Goal: Task Accomplishment & Management: Use online tool/utility

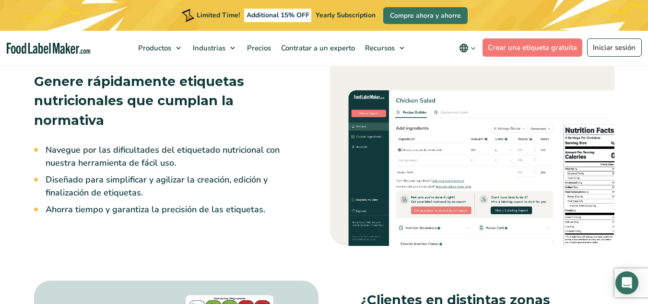
scroll to position [815, 0]
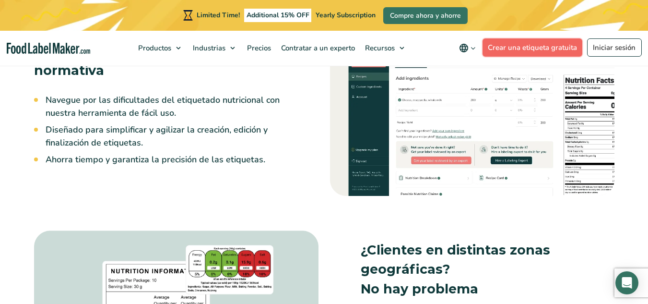
click at [564, 47] on link "Crear una etiqueta gratuita" at bounding box center [532, 47] width 100 height 18
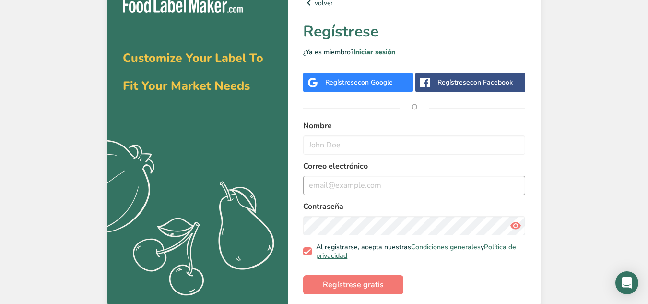
scroll to position [18, 0]
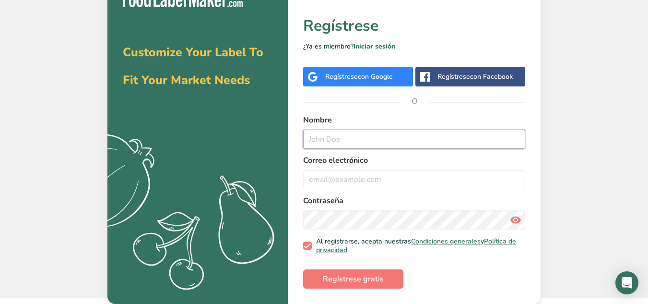
click at [371, 141] on input "text" at bounding box center [414, 138] width 222 height 19
type input "[PERSON_NAME]"
click at [383, 184] on input "email" at bounding box center [414, 179] width 222 height 19
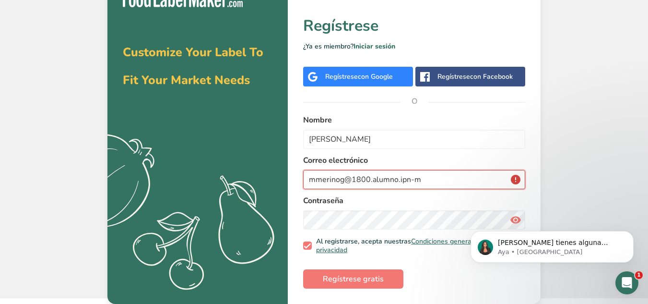
scroll to position [0, 0]
click at [351, 177] on input "[EMAIL_ADDRESS][DOMAIN_NAME]" at bounding box center [414, 179] width 222 height 19
click at [365, 179] on input "[DOMAIN_NAME]" at bounding box center [414, 179] width 222 height 19
type input "[EMAIL_ADDRESS][DOMAIN_NAME]"
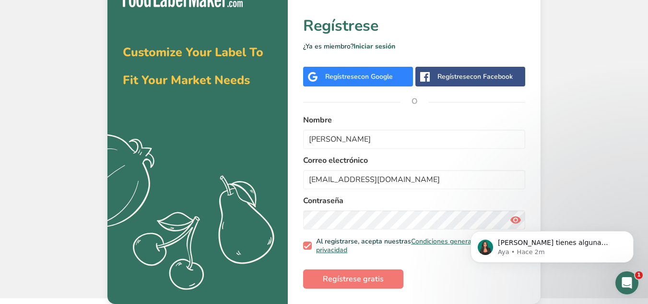
click at [465, 215] on body "[PERSON_NAME] tienes alguna pregunta no dudes en consultarnos. ¡Estamos aquí pa…" at bounding box center [552, 243] width 184 height 59
click html "[PERSON_NAME] tienes alguna pregunta no dudes en consultarnos. ¡Estamos aquí pa…"
click at [385, 282] on button "Regístrese gratis" at bounding box center [353, 278] width 100 height 19
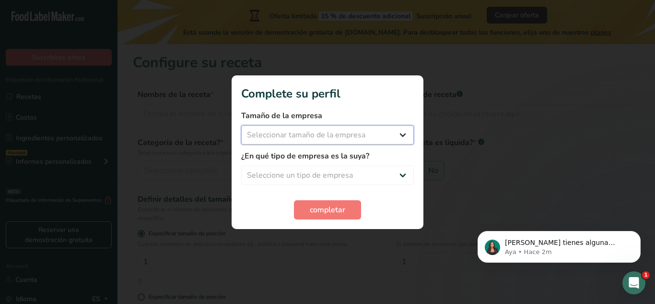
click at [346, 138] on select "Seleccionar tamaño de la empresa Menos de 10 empleados De 10 a 50 empleados De …" at bounding box center [327, 134] width 173 height 19
click at [241, 125] on select "Seleccionar tamaño de la empresa Menos de 10 empleados De 10 a 50 empleados De …" at bounding box center [327, 134] width 173 height 19
click at [351, 137] on select "Menos de 10 empleados De 10 a 50 empleados De 51 a 500 empleados Más de 500 emp…" at bounding box center [327, 134] width 173 height 19
select select "1"
click at [241, 125] on select "Menos de 10 empleados De 10 a 50 empleados De 51 a 500 empleados Más de 500 emp…" at bounding box center [327, 134] width 173 height 19
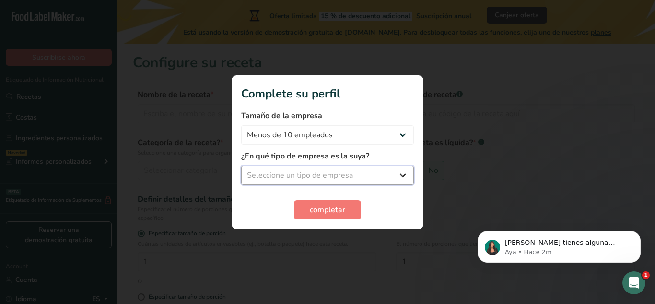
click at [348, 177] on select "Seleccione un tipo de empresa Fabricante de alimentos envasados Restaurante y c…" at bounding box center [327, 174] width 173 height 19
select select "1"
click at [241, 165] on select "Seleccione un tipo de empresa Fabricante de alimentos envasados Restaurante y c…" at bounding box center [327, 174] width 173 height 19
click at [353, 209] on button "completar" at bounding box center [327, 209] width 67 height 19
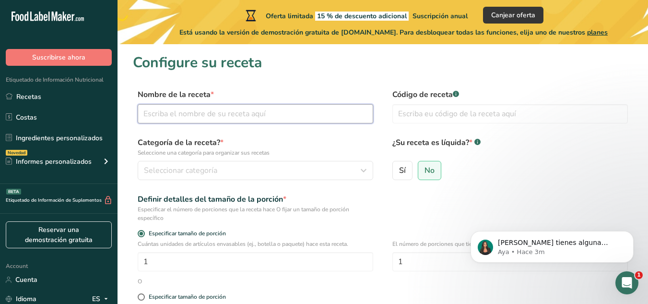
click at [346, 113] on input "text" at bounding box center [255, 113] width 235 height 19
click at [313, 117] on input "text" at bounding box center [255, 113] width 235 height 19
type input "Caldo de camarón envasado"
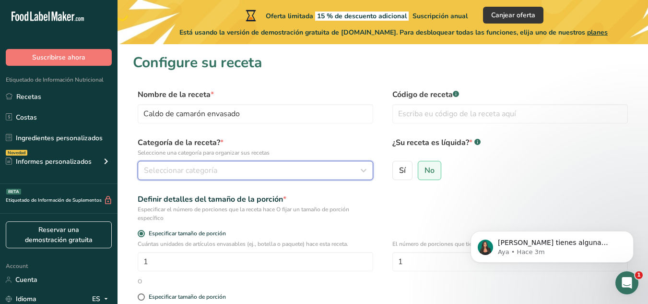
click at [276, 168] on div "Seleccionar categoría" at bounding box center [252, 171] width 217 height 12
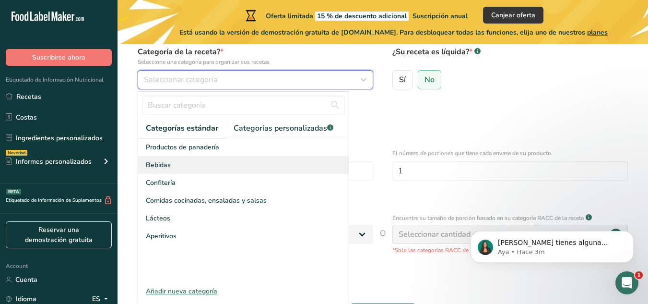
scroll to position [92, 0]
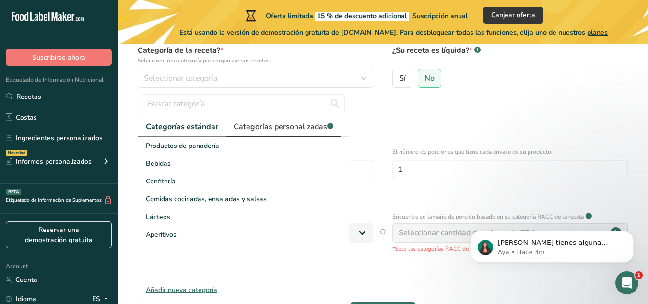
click at [260, 129] on span "Categorías personalizadas .a-a{fill:#347362;}.b-a{fill:#fff;}" at bounding box center [284, 127] width 100 height 12
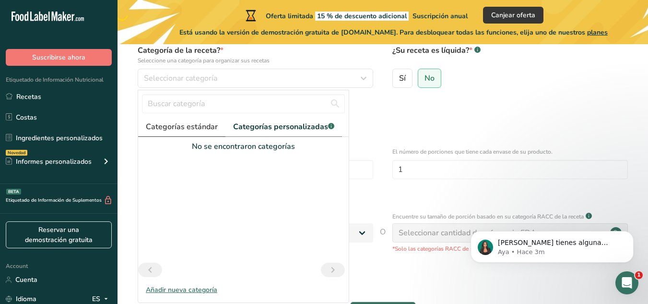
click at [184, 126] on span "Categorías estándar" at bounding box center [182, 127] width 72 height 12
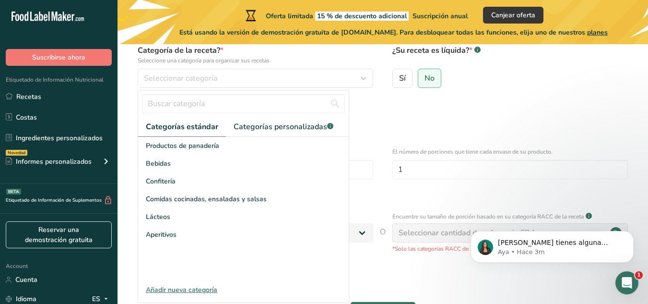
click at [199, 289] on div "Añadir nueva categoría" at bounding box center [243, 289] width 211 height 10
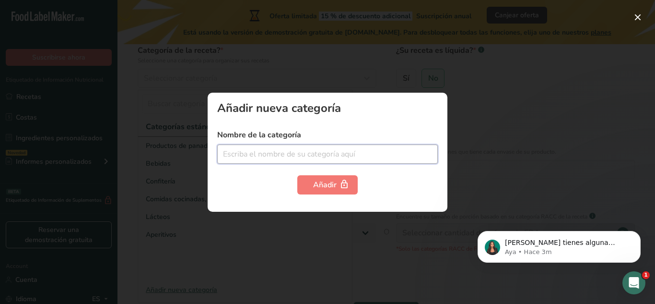
click at [326, 158] on input "text" at bounding box center [327, 153] width 221 height 19
type input "S"
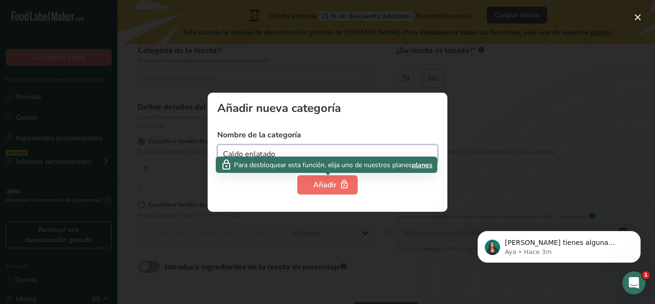
type input "Caldo enlatado"
click at [330, 189] on div "Añadir" at bounding box center [327, 185] width 29 height 12
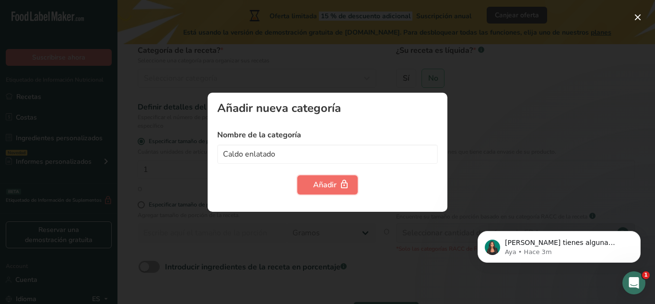
click at [330, 189] on div "Añadir" at bounding box center [327, 185] width 29 height 12
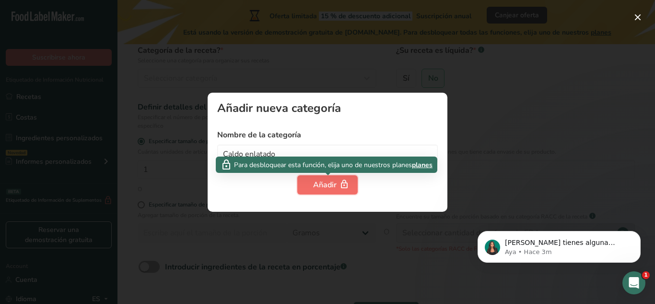
click at [330, 189] on div "Añadir" at bounding box center [327, 185] width 29 height 12
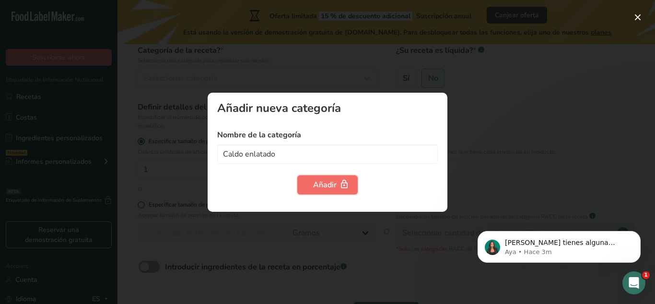
click at [330, 189] on div "Añadir" at bounding box center [327, 185] width 29 height 12
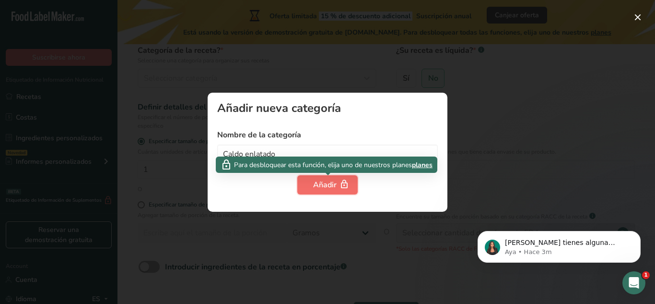
click at [330, 189] on div "Añadir" at bounding box center [327, 185] width 29 height 12
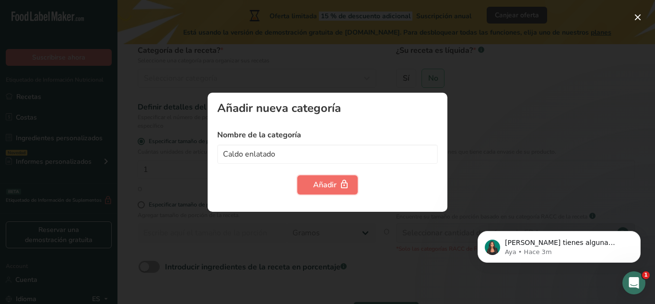
click at [330, 189] on div "Añadir" at bounding box center [327, 185] width 29 height 12
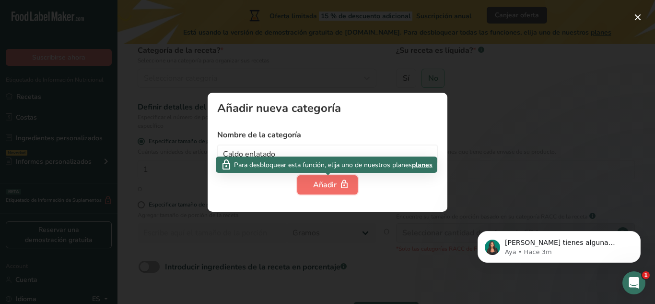
click at [330, 189] on div "Añadir" at bounding box center [327, 185] width 29 height 12
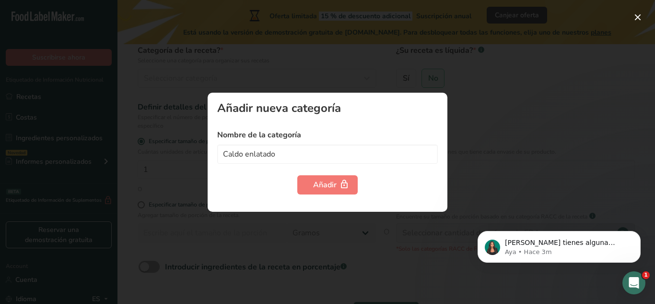
click at [363, 102] on div "Añadir nueva categoría" at bounding box center [327, 108] width 221 height 12
click at [645, 19] on button "button" at bounding box center [637, 17] width 15 height 15
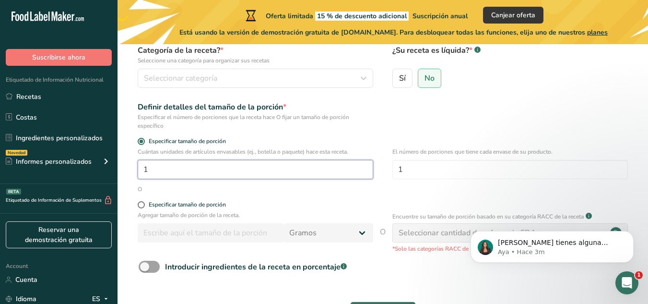
click at [350, 173] on input "1" at bounding box center [255, 169] width 235 height 19
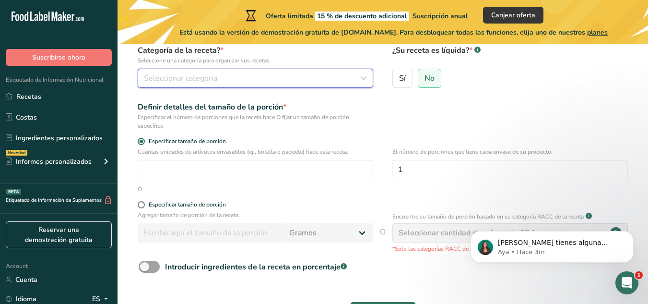
click at [365, 71] on icon "button" at bounding box center [364, 78] width 12 height 17
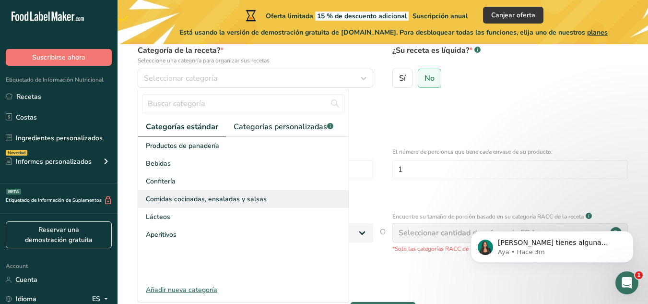
click at [286, 196] on div "Comidas cocinadas, ensaladas y salsas" at bounding box center [243, 199] width 211 height 18
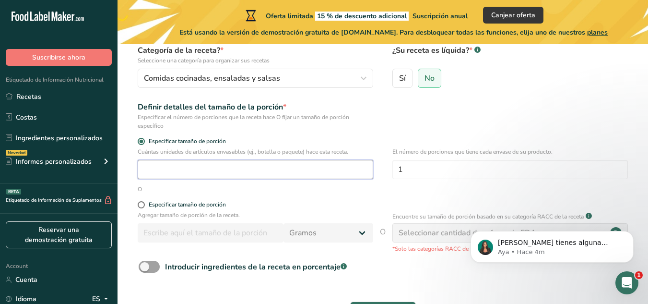
click at [278, 172] on input "number" at bounding box center [255, 169] width 235 height 19
click at [268, 163] on input "number" at bounding box center [255, 169] width 235 height 19
paste input "400"
type input "1"
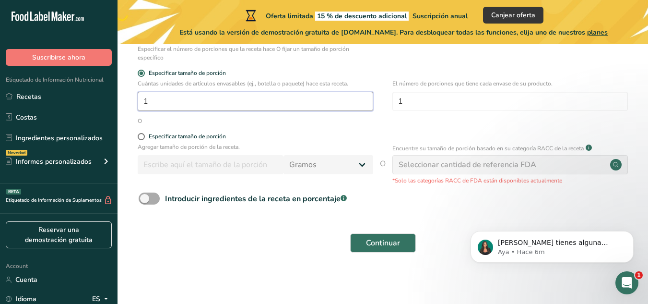
scroll to position [161, 0]
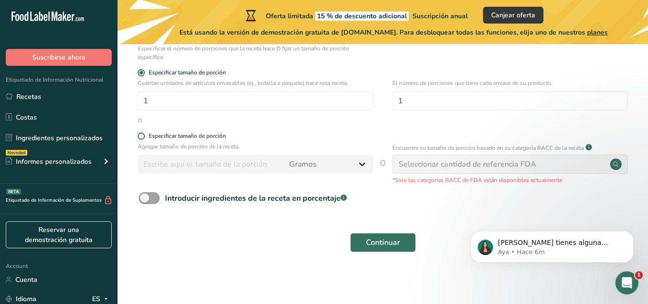
click at [142, 136] on span at bounding box center [141, 135] width 7 height 7
click at [142, 136] on input "Especificar tamaño de porción" at bounding box center [141, 136] width 6 height 6
radio input "true"
radio input "false"
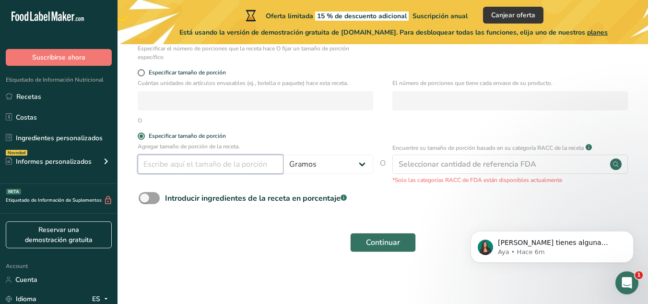
click at [242, 160] on input "number" at bounding box center [211, 163] width 146 height 19
type input "400"
click at [316, 164] on select "Gramos kg mg mcg libras onza [GEOGRAPHIC_DATA] mL onza líquida [GEOGRAPHIC_DATA…" at bounding box center [328, 163] width 90 height 19
click at [283, 154] on select "Gramos kg mg mcg libras onza [GEOGRAPHIC_DATA] mL onza líquida [GEOGRAPHIC_DATA…" at bounding box center [328, 163] width 90 height 19
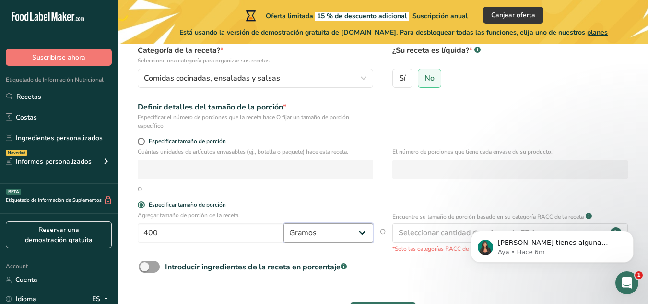
scroll to position [17, 0]
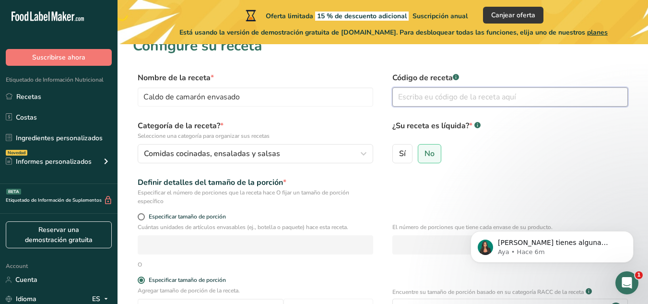
click at [414, 95] on input "text" at bounding box center [509, 96] width 235 height 19
click at [489, 162] on div "Sí No" at bounding box center [509, 156] width 235 height 25
click at [408, 153] on label "Sí" at bounding box center [402, 153] width 20 height 19
click at [399, 153] on input "Sí" at bounding box center [396, 153] width 6 height 6
radio input "true"
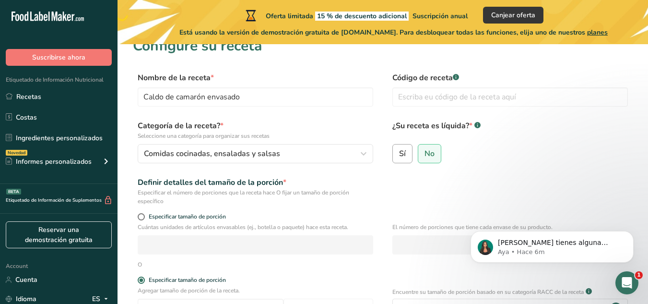
radio input "false"
select select "22"
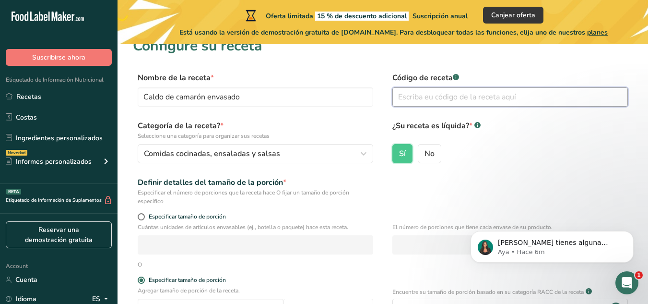
click at [433, 98] on input "text" at bounding box center [509, 96] width 235 height 19
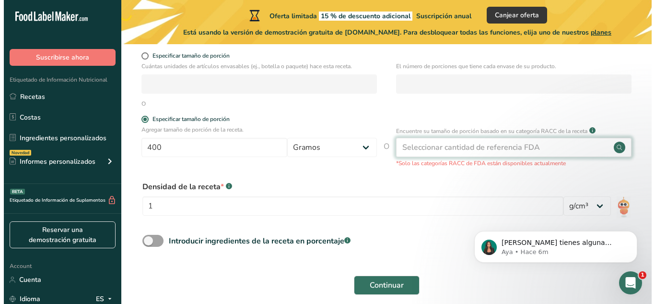
scroll to position [161, 0]
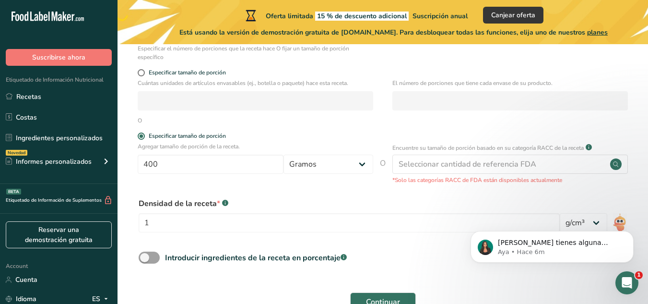
type input "5579834718"
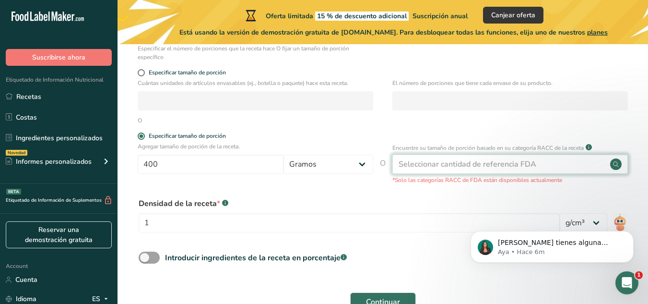
click at [549, 168] on div "Seleccionar cantidad de referencia FDA" at bounding box center [509, 163] width 235 height 19
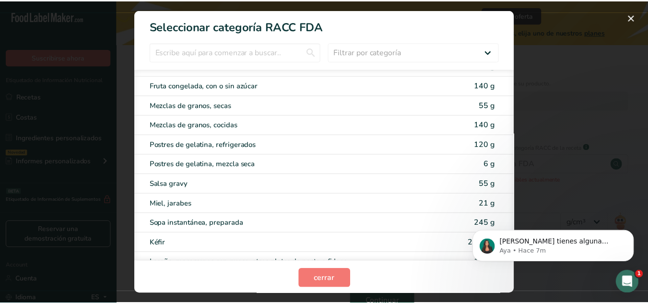
scroll to position [1055, 0]
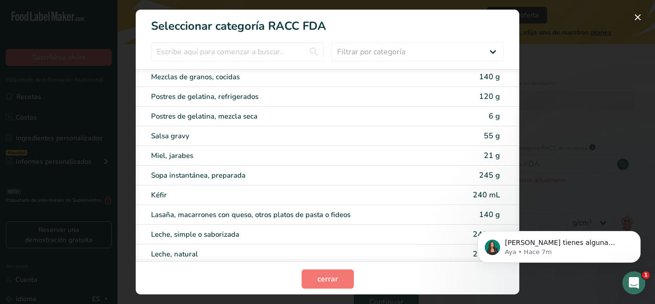
click at [400, 182] on div "Sopa instantánea, preparada 245 g" at bounding box center [328, 175] width 384 height 20
type input "245"
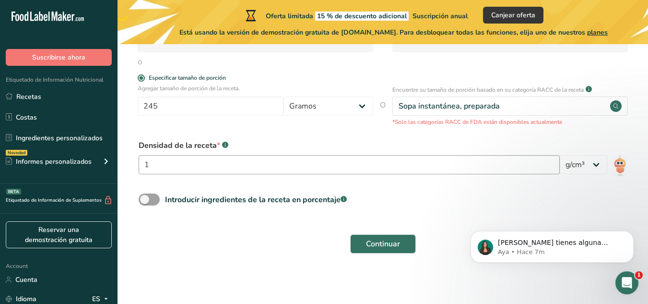
scroll to position [220, 0]
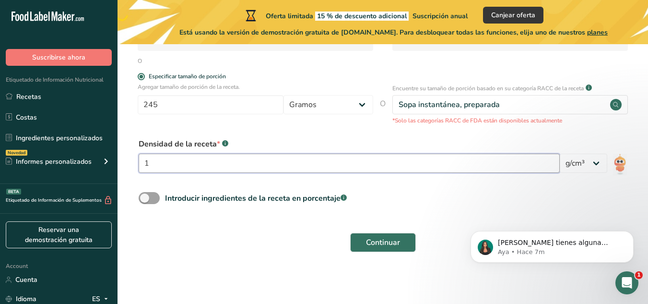
click at [269, 165] on input "1" at bounding box center [349, 162] width 421 height 19
paste input "1.09"
type input "1.09"
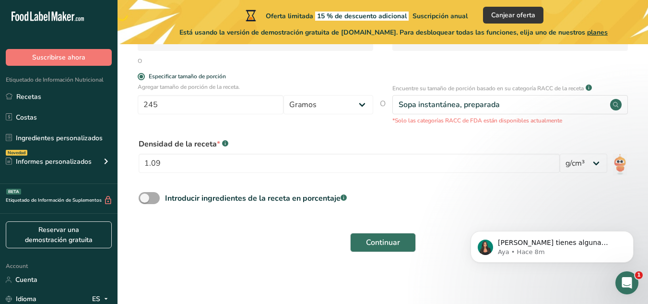
click at [152, 200] on span at bounding box center [149, 198] width 21 height 12
click at [145, 200] on input "Introducir ingredientes de la receta en porcentaje .a-a{fill:#347362;}.b-a{fill…" at bounding box center [142, 198] width 6 height 6
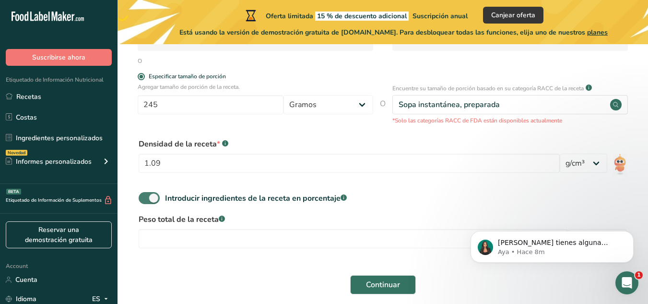
click at [154, 199] on span at bounding box center [149, 198] width 21 height 12
click at [145, 199] on input "Introducir ingredientes de la receta en porcentaje .a-a{fill:#347362;}.b-a{fill…" at bounding box center [142, 198] width 6 height 6
checkbox input "false"
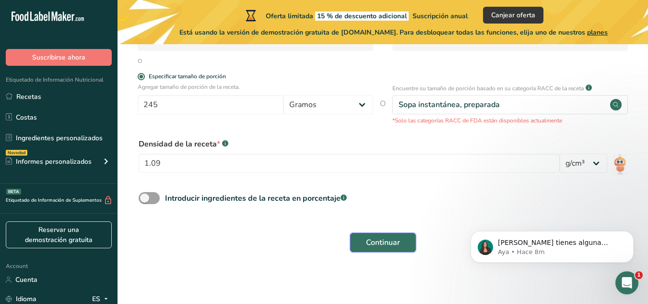
click at [388, 240] on span "Continuar" at bounding box center [383, 242] width 34 height 12
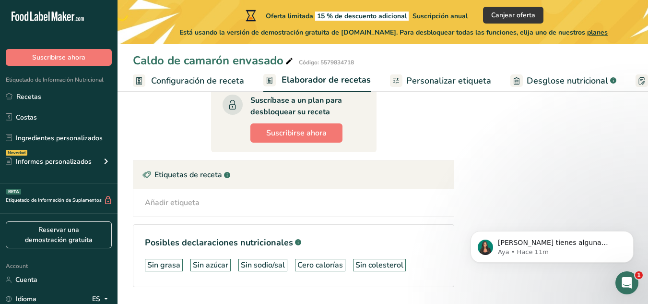
scroll to position [247, 0]
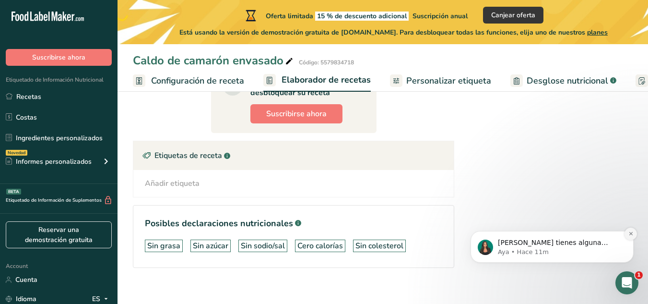
click at [634, 235] on button "Dismiss notification" at bounding box center [630, 233] width 12 height 12
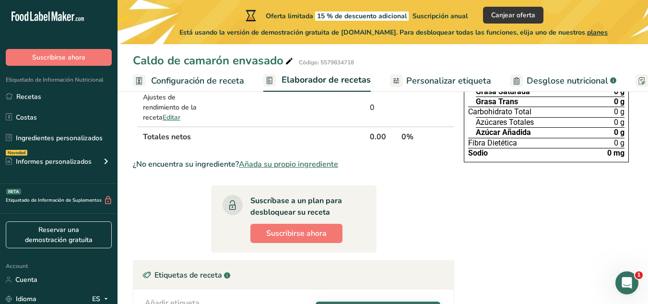
scroll to position [0, 0]
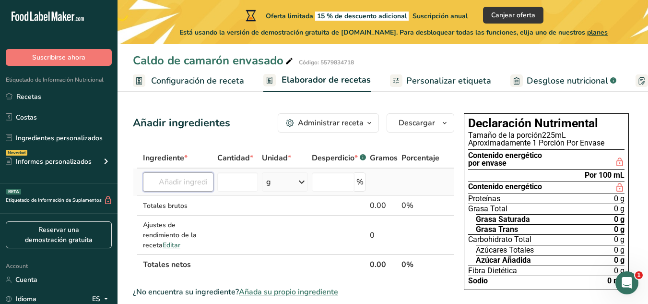
click at [200, 185] on input "text" at bounding box center [178, 181] width 71 height 19
click at [569, 46] on div "Caldo de camarón envasado Código: 5579834718 Configuración de receta Elaborador…" at bounding box center [383, 46] width 530 height 92
